Goal: Find specific page/section: Find specific page/section

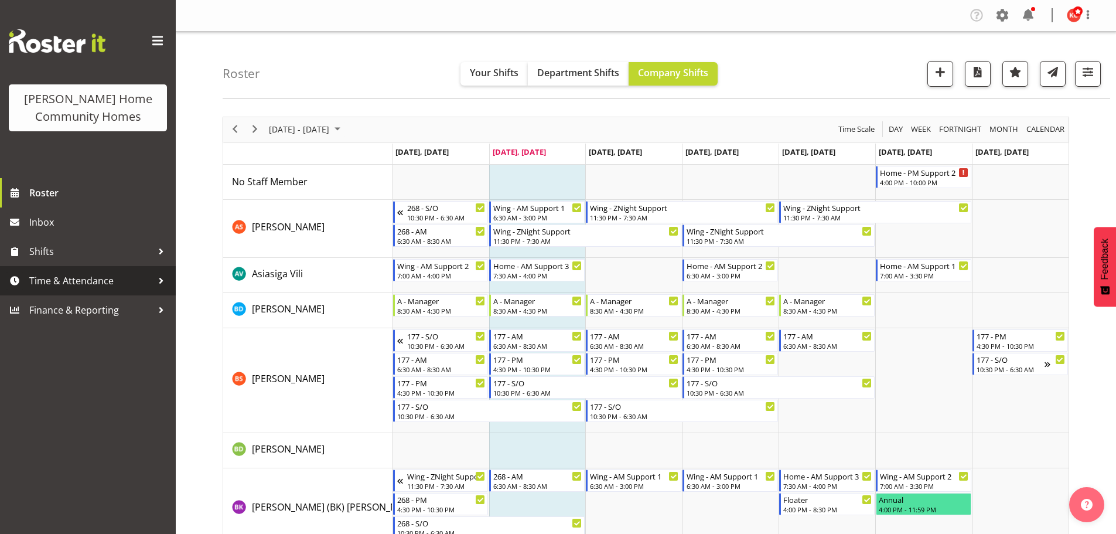
click at [46, 278] on span "Time & Attendance" at bounding box center [90, 281] width 123 height 18
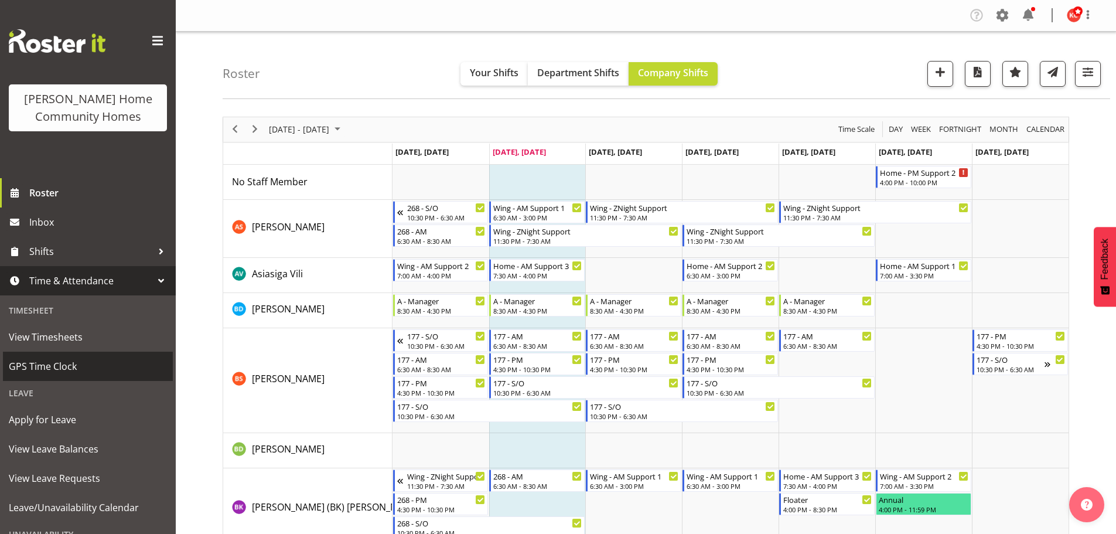
click at [32, 364] on span "GPS Time Clock" at bounding box center [88, 367] width 158 height 18
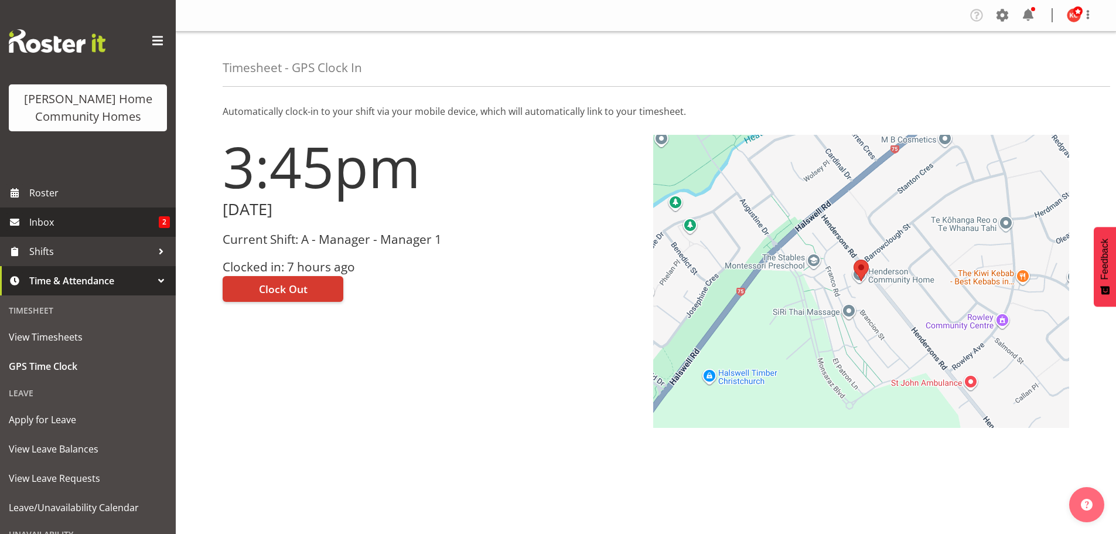
click at [50, 220] on span "Inbox" at bounding box center [94, 222] width 130 height 18
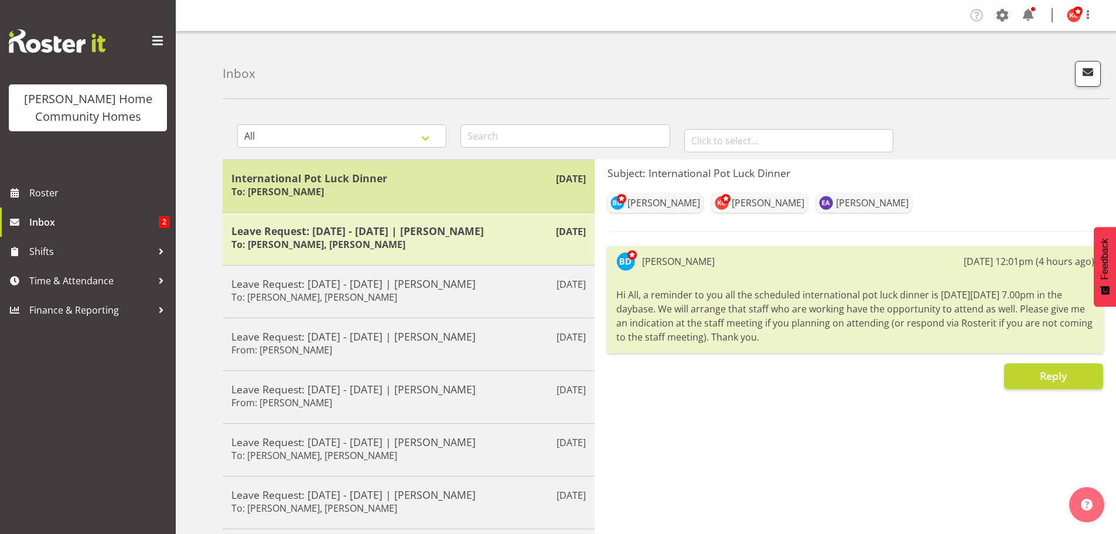
click at [324, 194] on h6 "To: [PERSON_NAME]" at bounding box center [278, 192] width 93 height 12
